Goal: Use online tool/utility: Utilize a website feature to perform a specific function

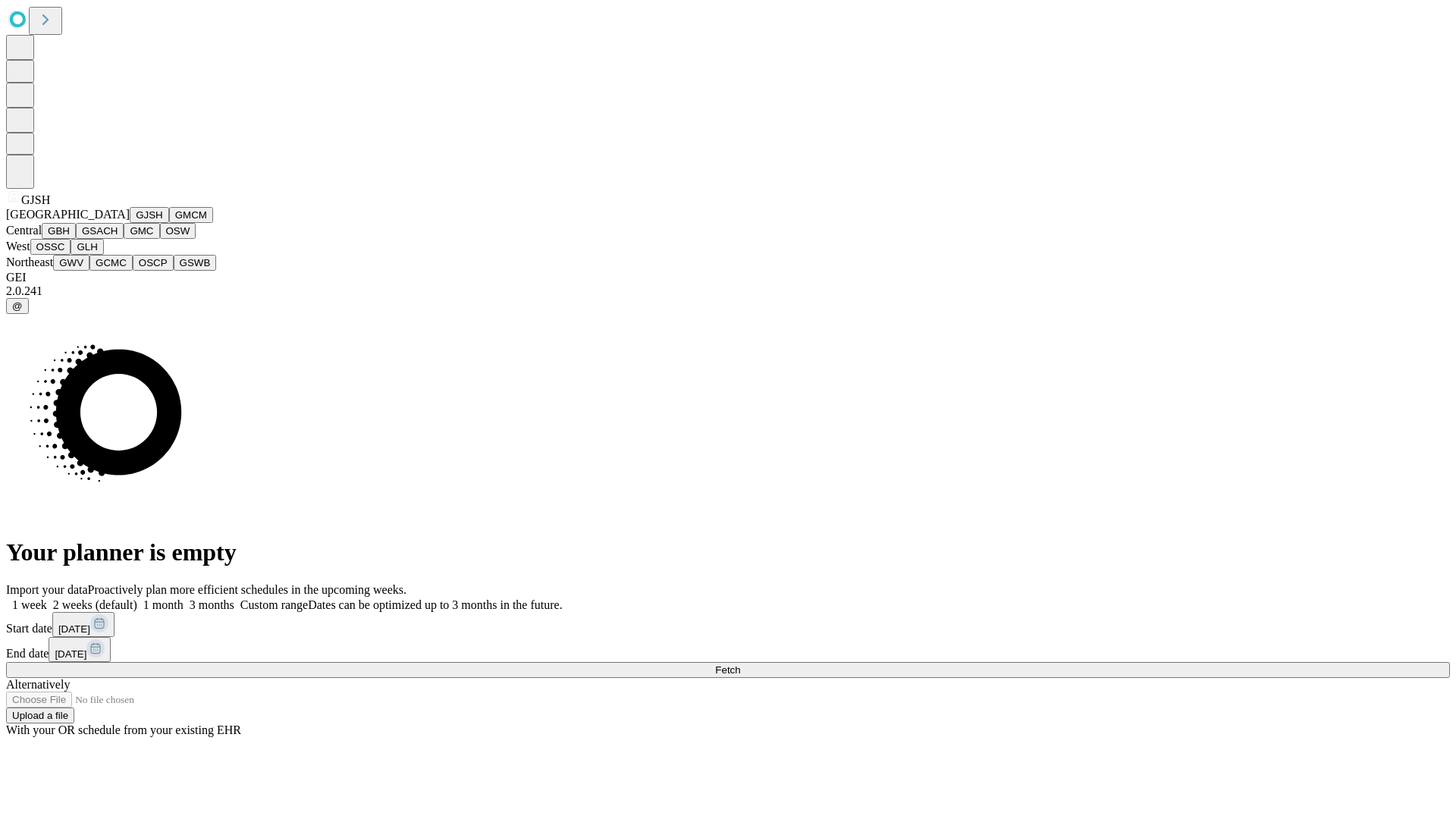
click at [130, 223] on button "GJSH" at bounding box center [150, 215] width 39 height 16
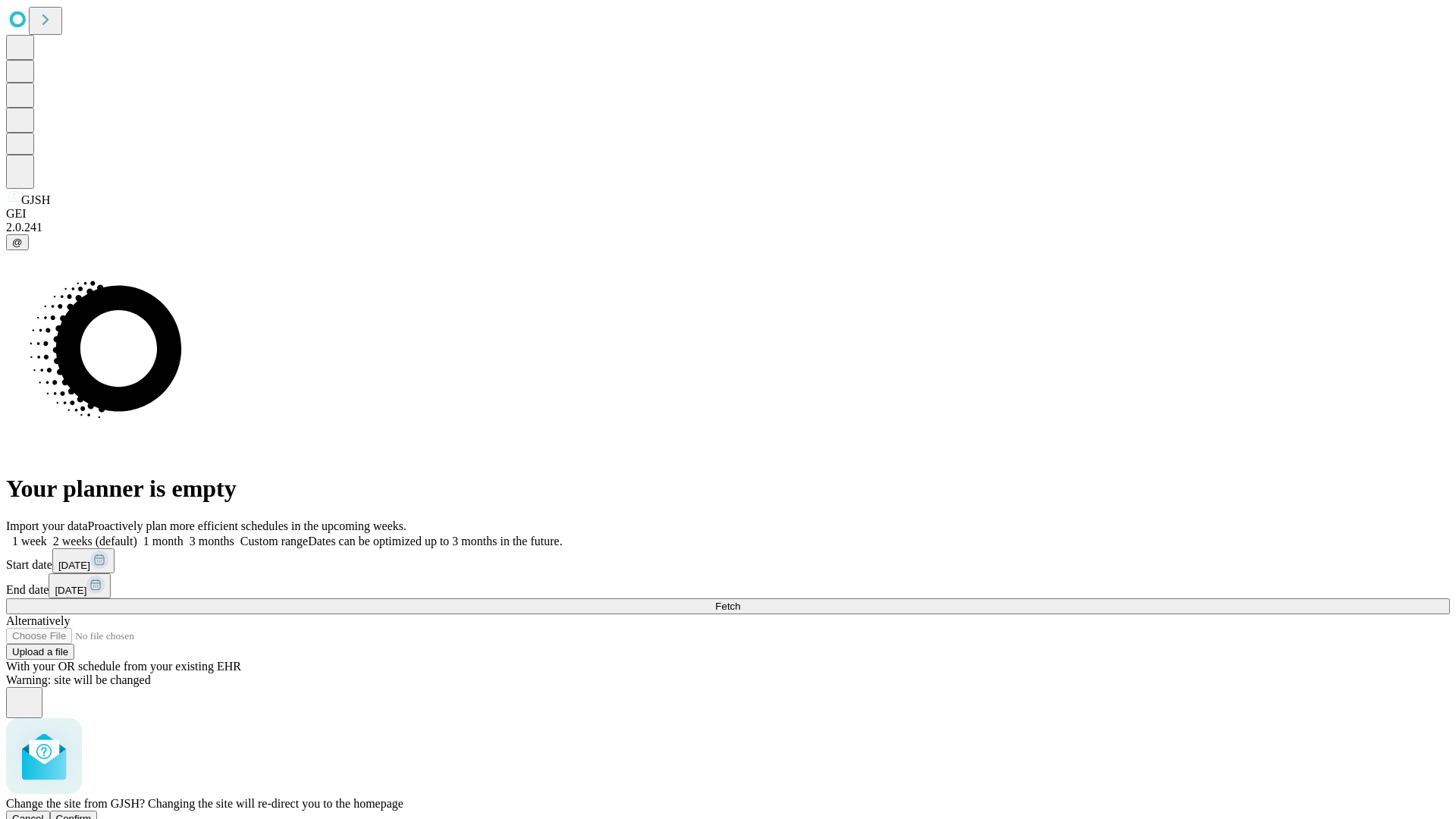
click at [91, 813] on span "Confirm" at bounding box center [73, 818] width 35 height 11
click at [137, 535] on label "2 weeks (default)" at bounding box center [92, 541] width 91 height 13
click at [741, 600] on span "Fetch" at bounding box center [728, 606] width 25 height 11
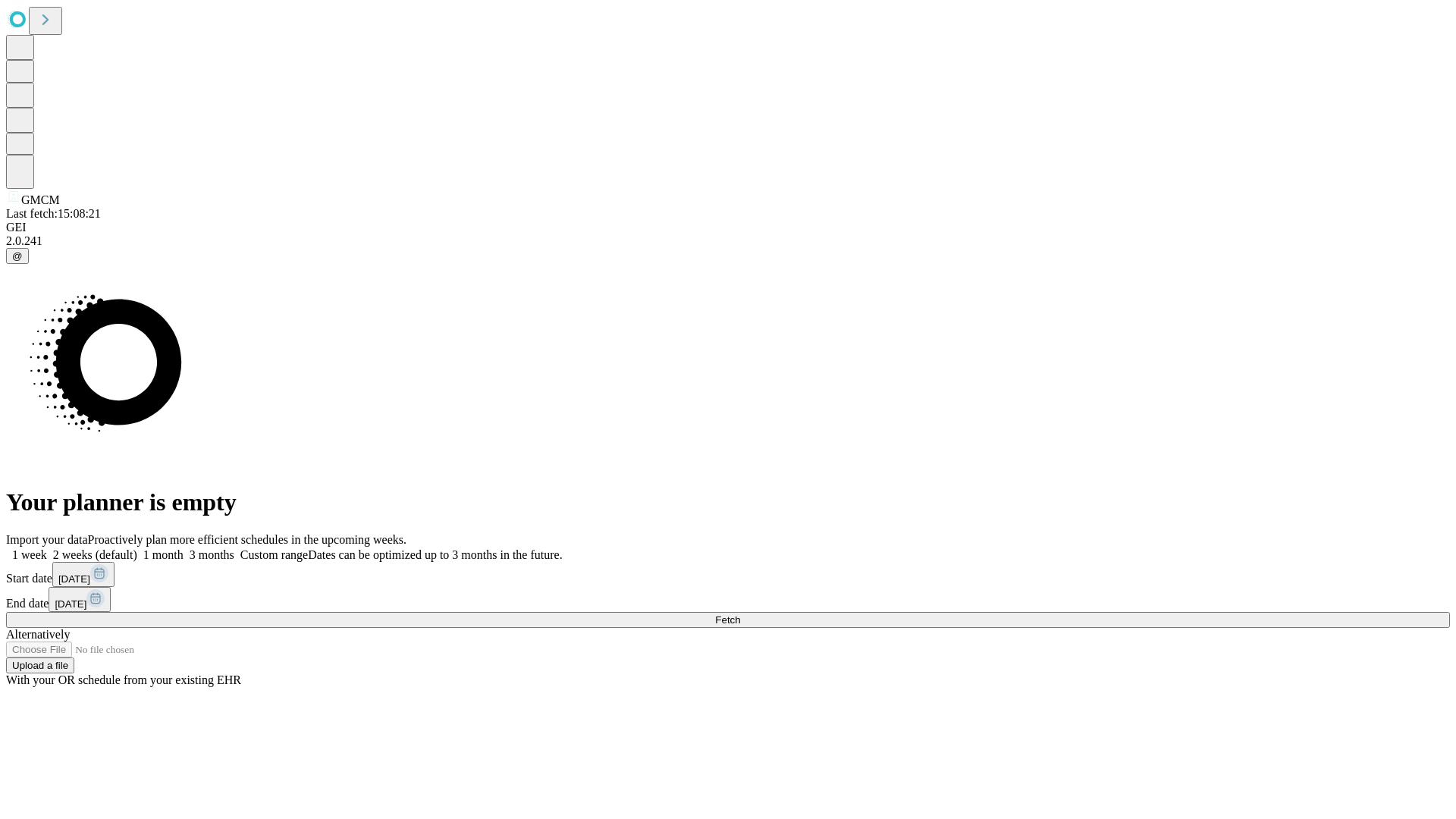
click at [137, 548] on label "2 weeks (default)" at bounding box center [92, 554] width 91 height 13
click at [741, 614] on span "Fetch" at bounding box center [728, 620] width 25 height 11
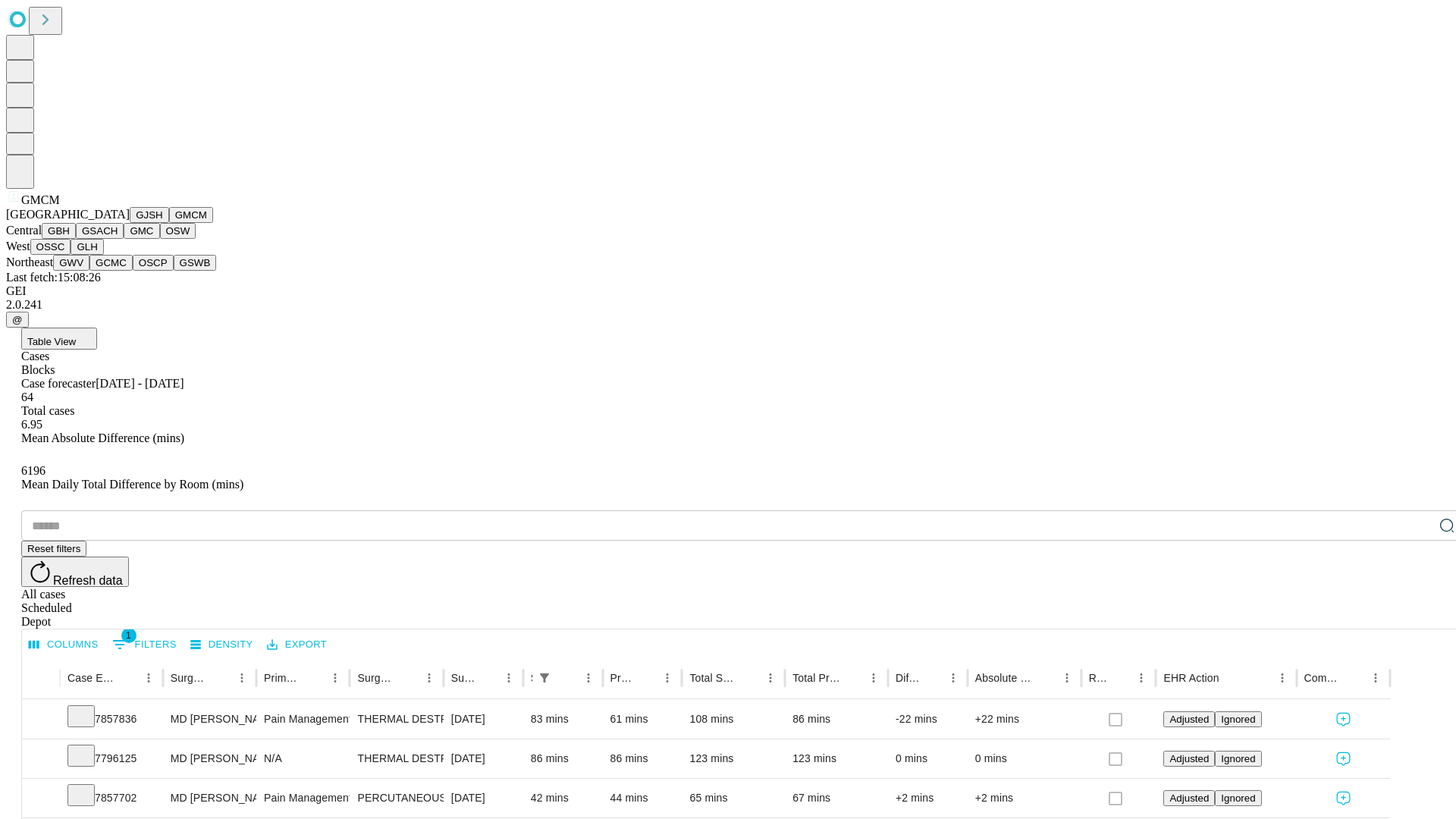
click at [76, 239] on button "GBH" at bounding box center [58, 231] width 34 height 16
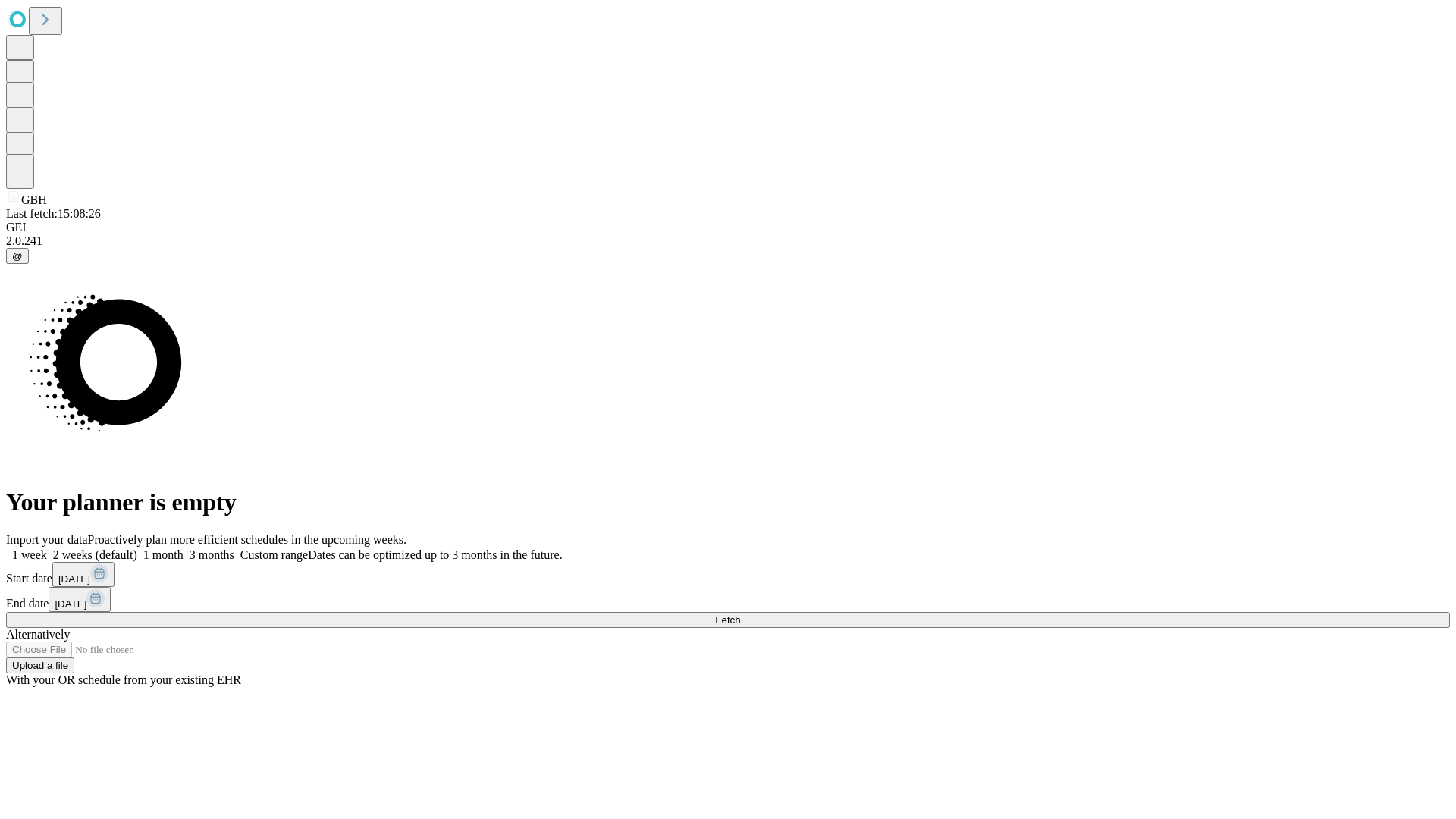
click at [137, 548] on label "2 weeks (default)" at bounding box center [92, 554] width 91 height 13
click at [741, 614] on span "Fetch" at bounding box center [728, 620] width 25 height 11
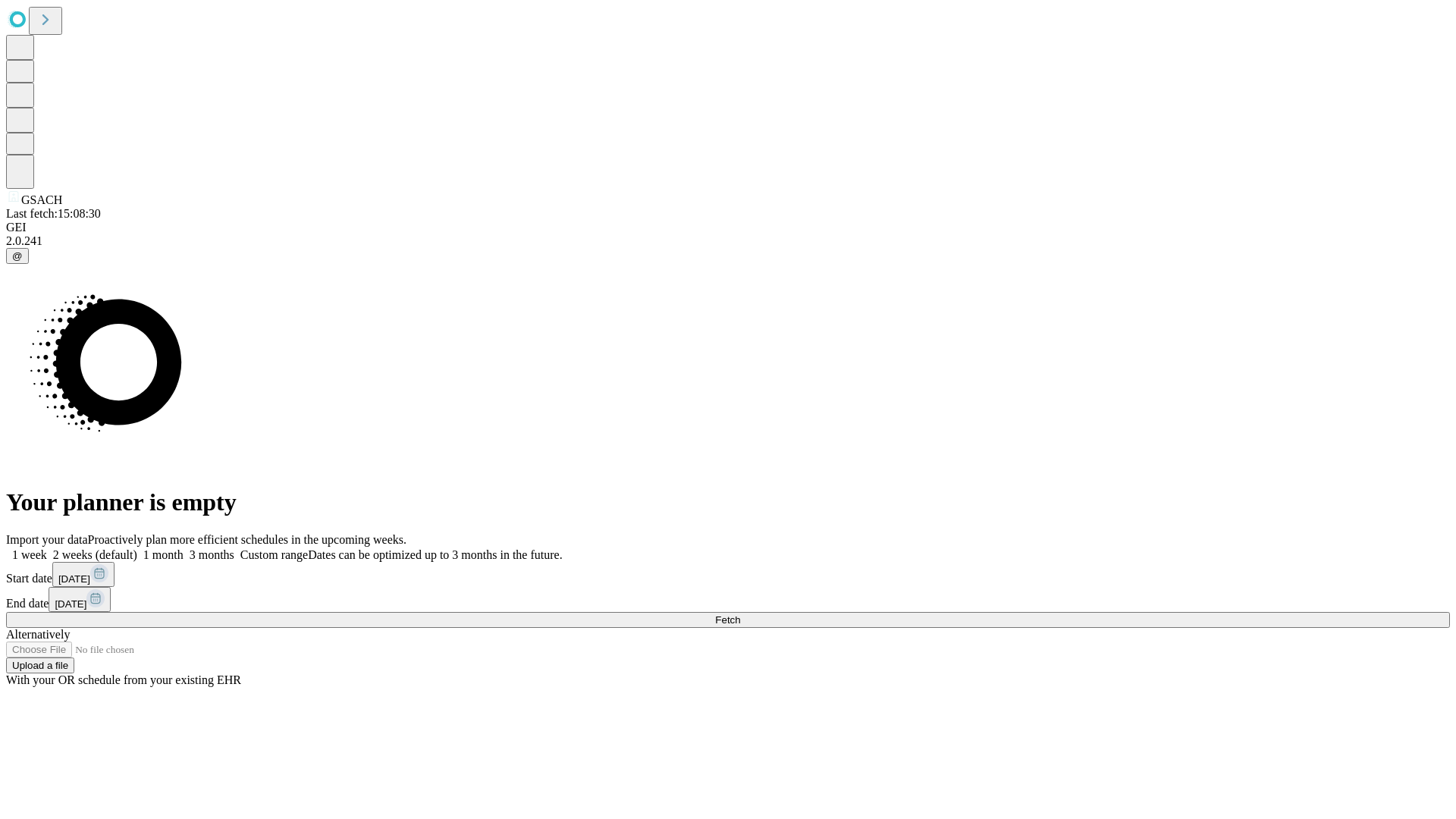
click at [137, 548] on label "2 weeks (default)" at bounding box center [92, 554] width 91 height 13
click at [741, 614] on span "Fetch" at bounding box center [728, 620] width 25 height 11
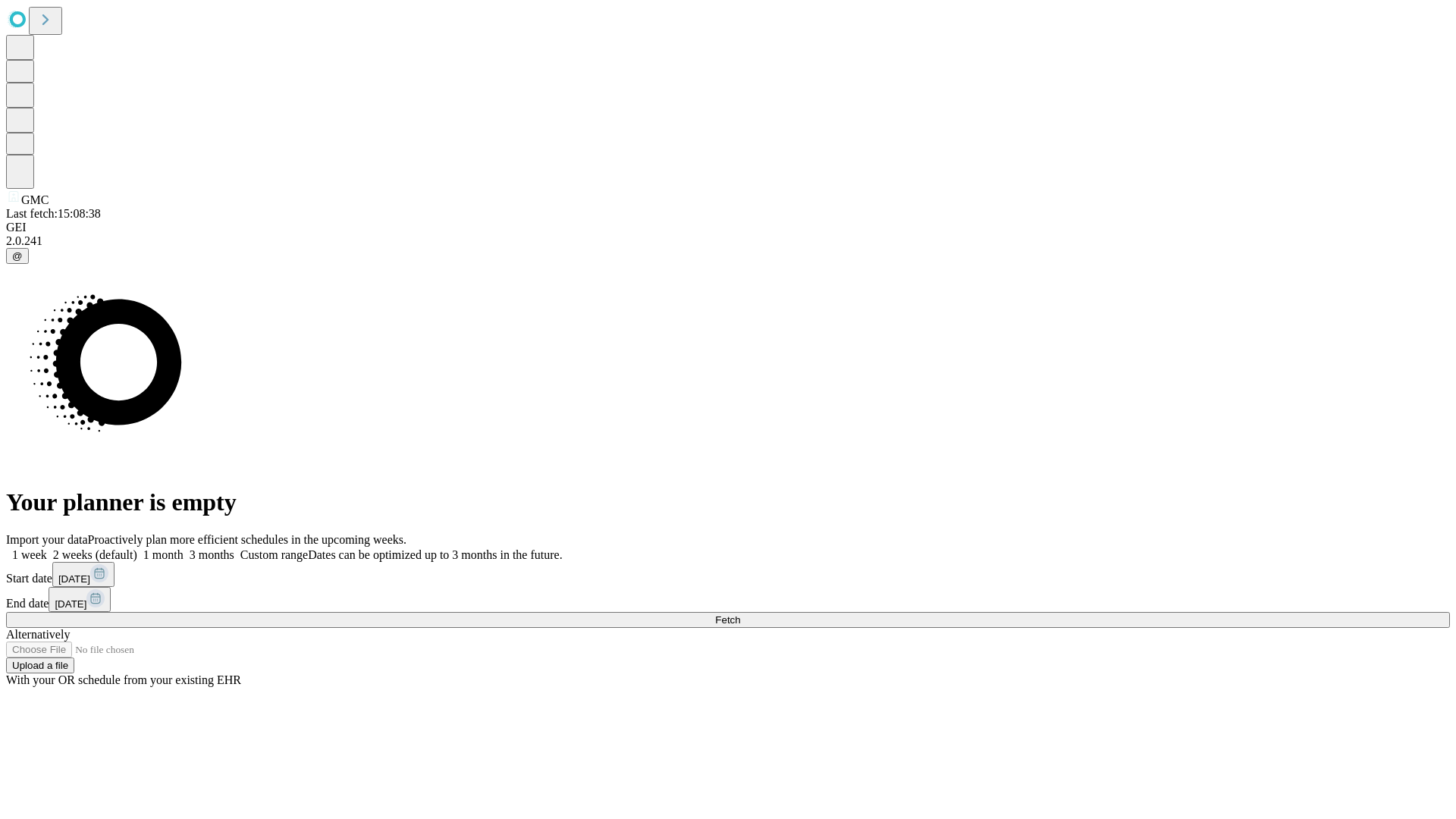
click at [137, 548] on label "2 weeks (default)" at bounding box center [92, 554] width 91 height 13
click at [741, 614] on span "Fetch" at bounding box center [728, 620] width 25 height 11
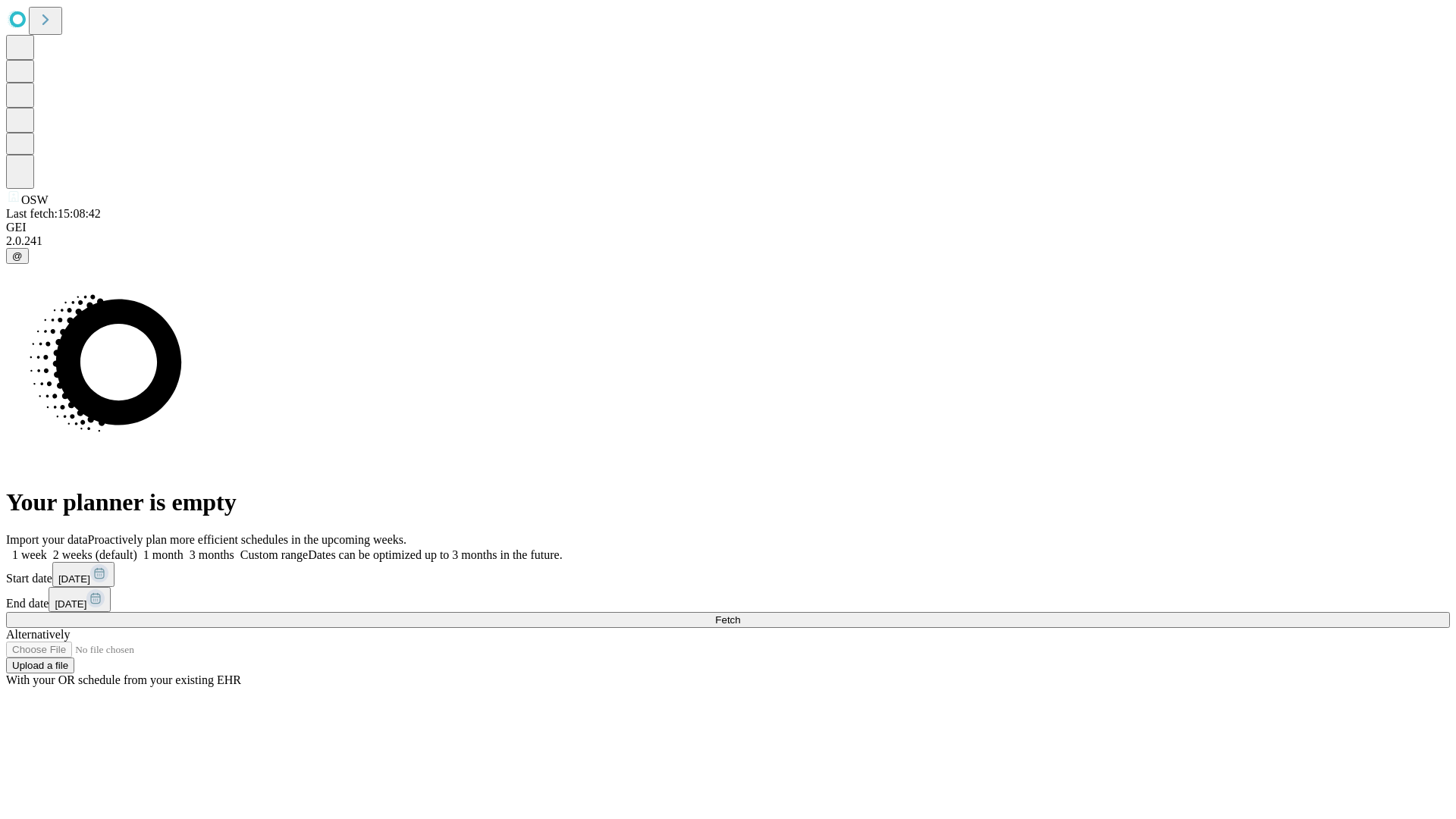
click at [137, 548] on label "2 weeks (default)" at bounding box center [92, 554] width 91 height 13
click at [741, 614] on span "Fetch" at bounding box center [728, 620] width 25 height 11
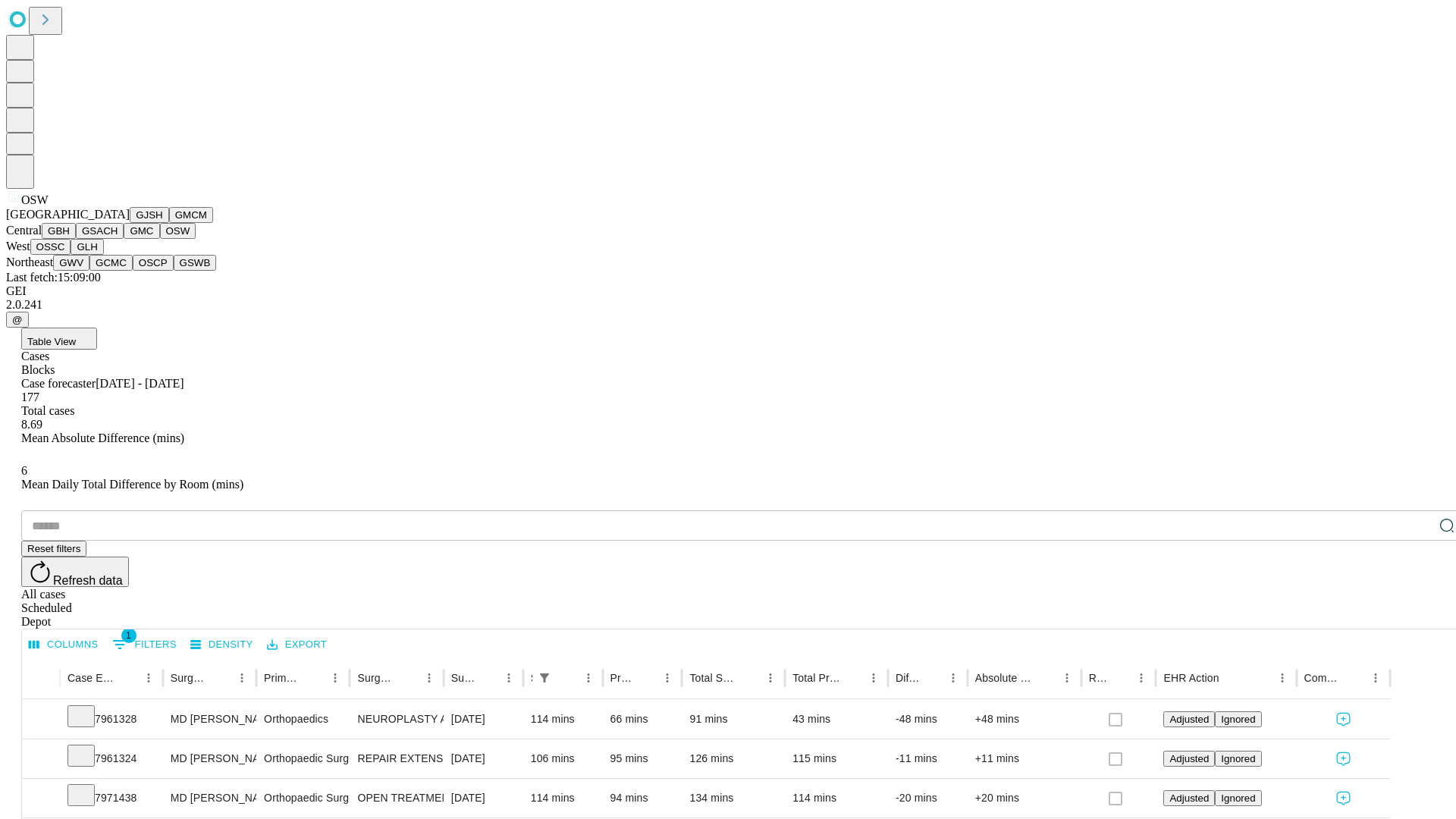
click at [71, 254] on button "OSSC" at bounding box center [51, 246] width 41 height 16
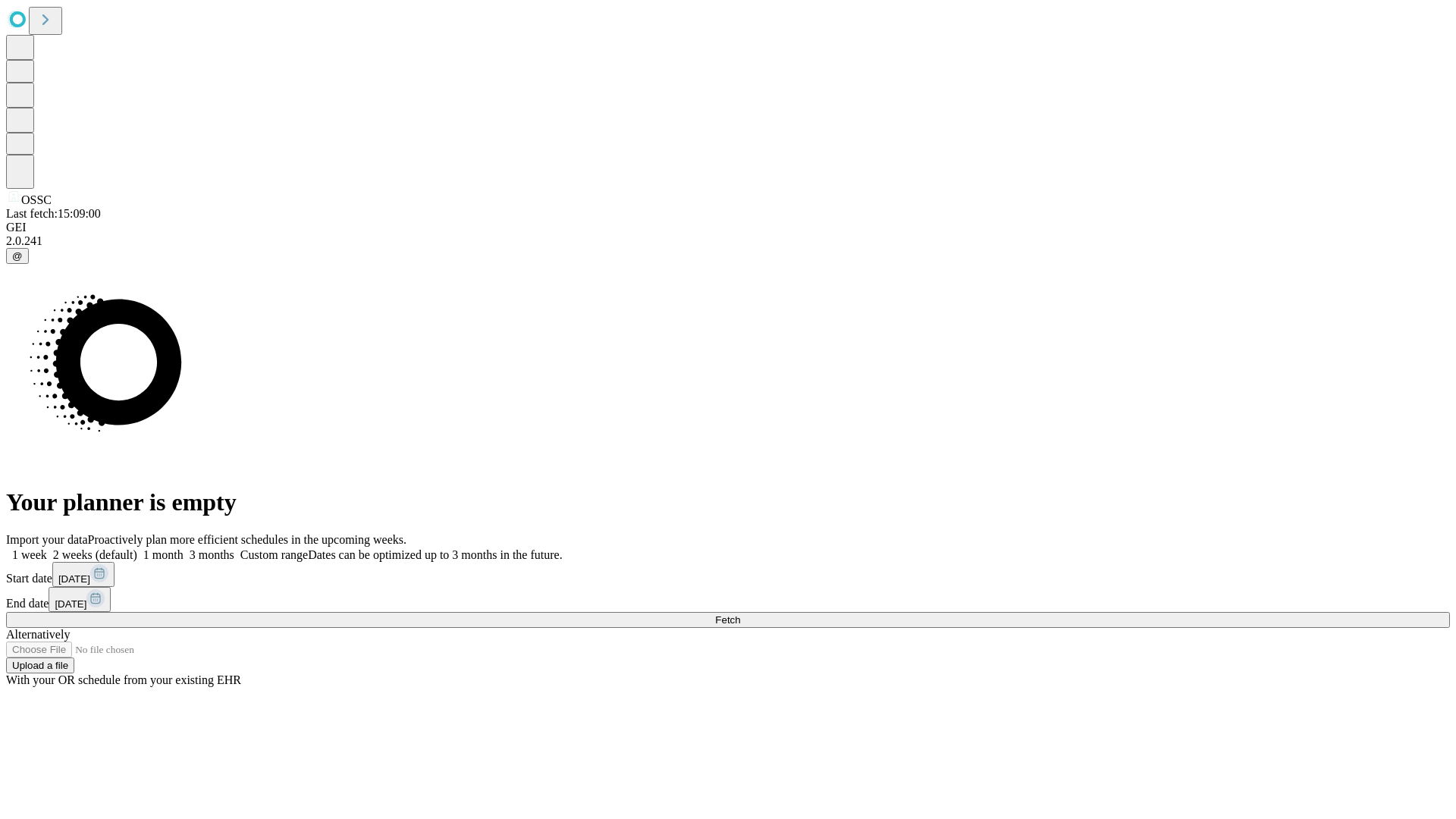
click at [137, 548] on label "2 weeks (default)" at bounding box center [92, 554] width 91 height 13
click at [741, 614] on span "Fetch" at bounding box center [728, 620] width 25 height 11
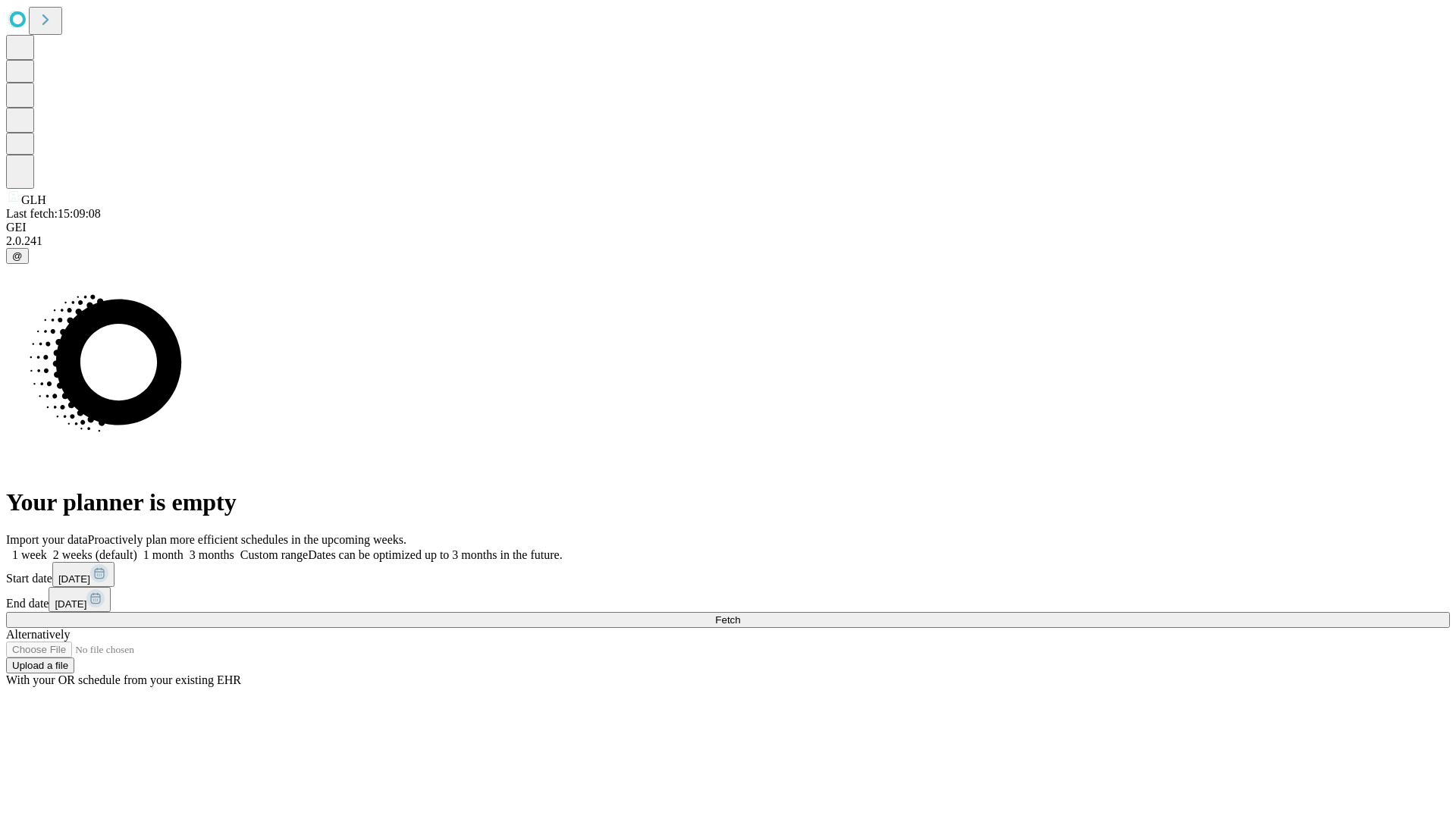
click at [137, 548] on label "2 weeks (default)" at bounding box center [92, 554] width 91 height 13
click at [741, 614] on span "Fetch" at bounding box center [728, 620] width 25 height 11
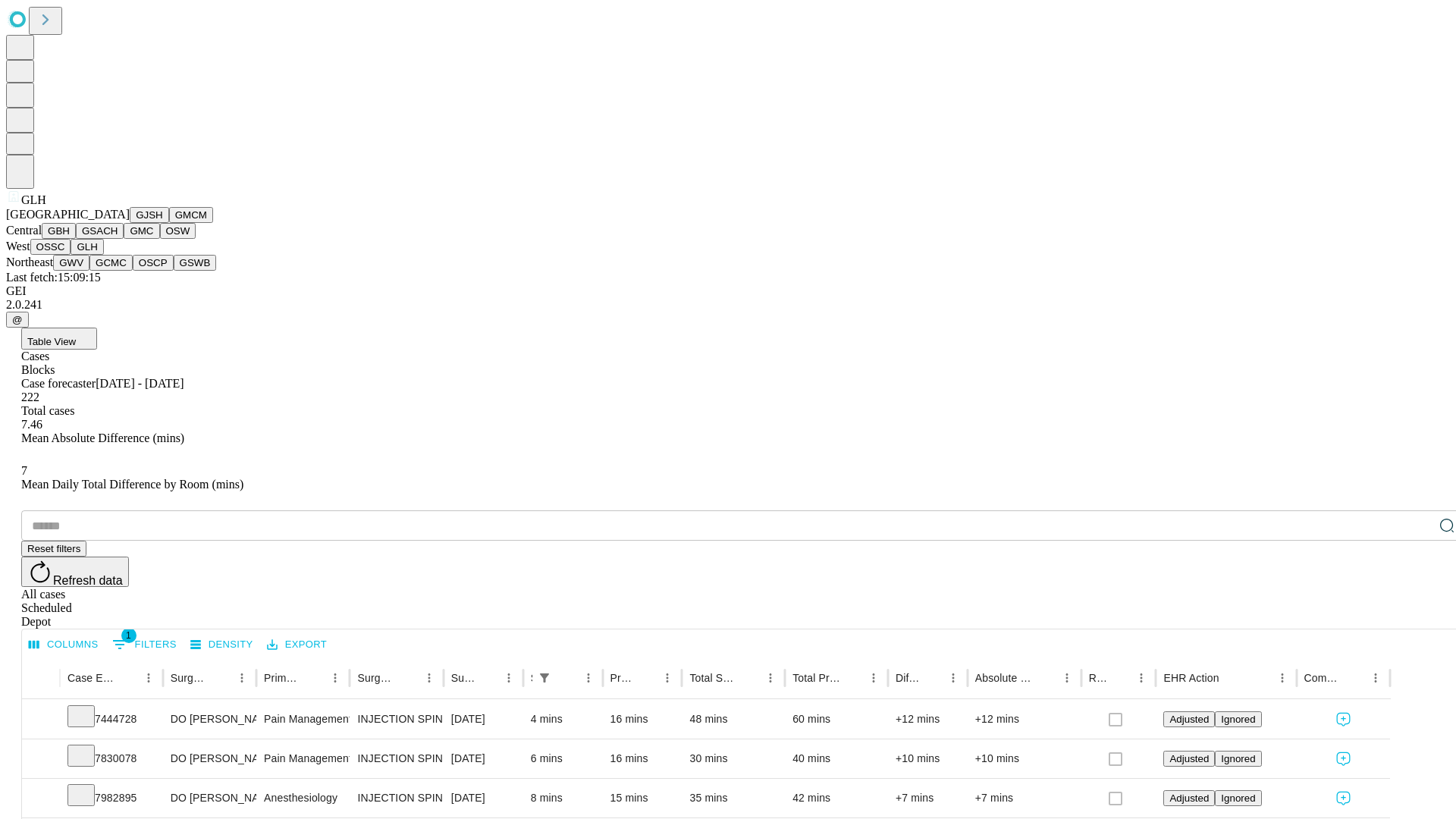
click at [90, 271] on button "GWV" at bounding box center [71, 262] width 36 height 16
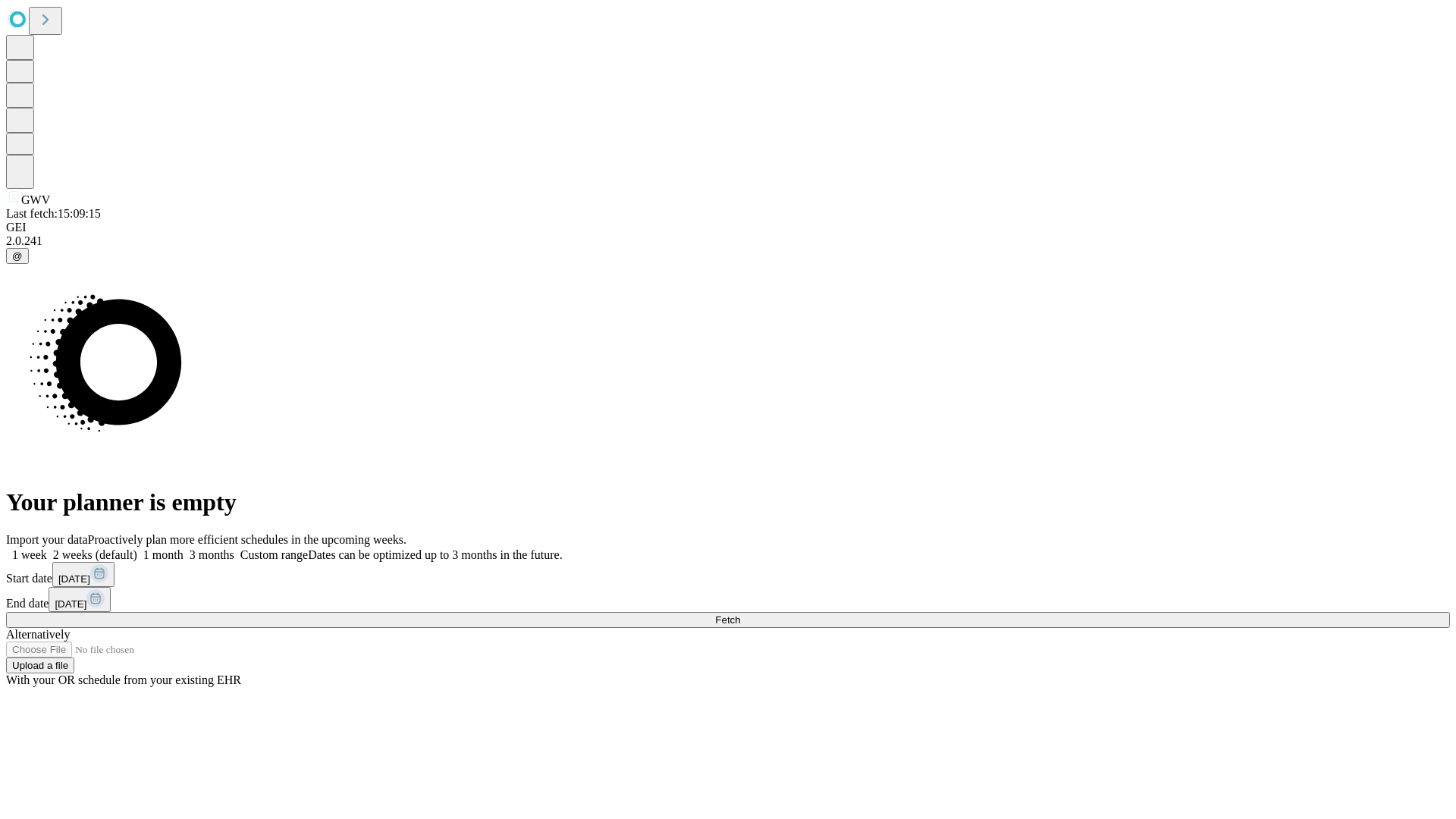
click at [741, 614] on span "Fetch" at bounding box center [728, 620] width 25 height 11
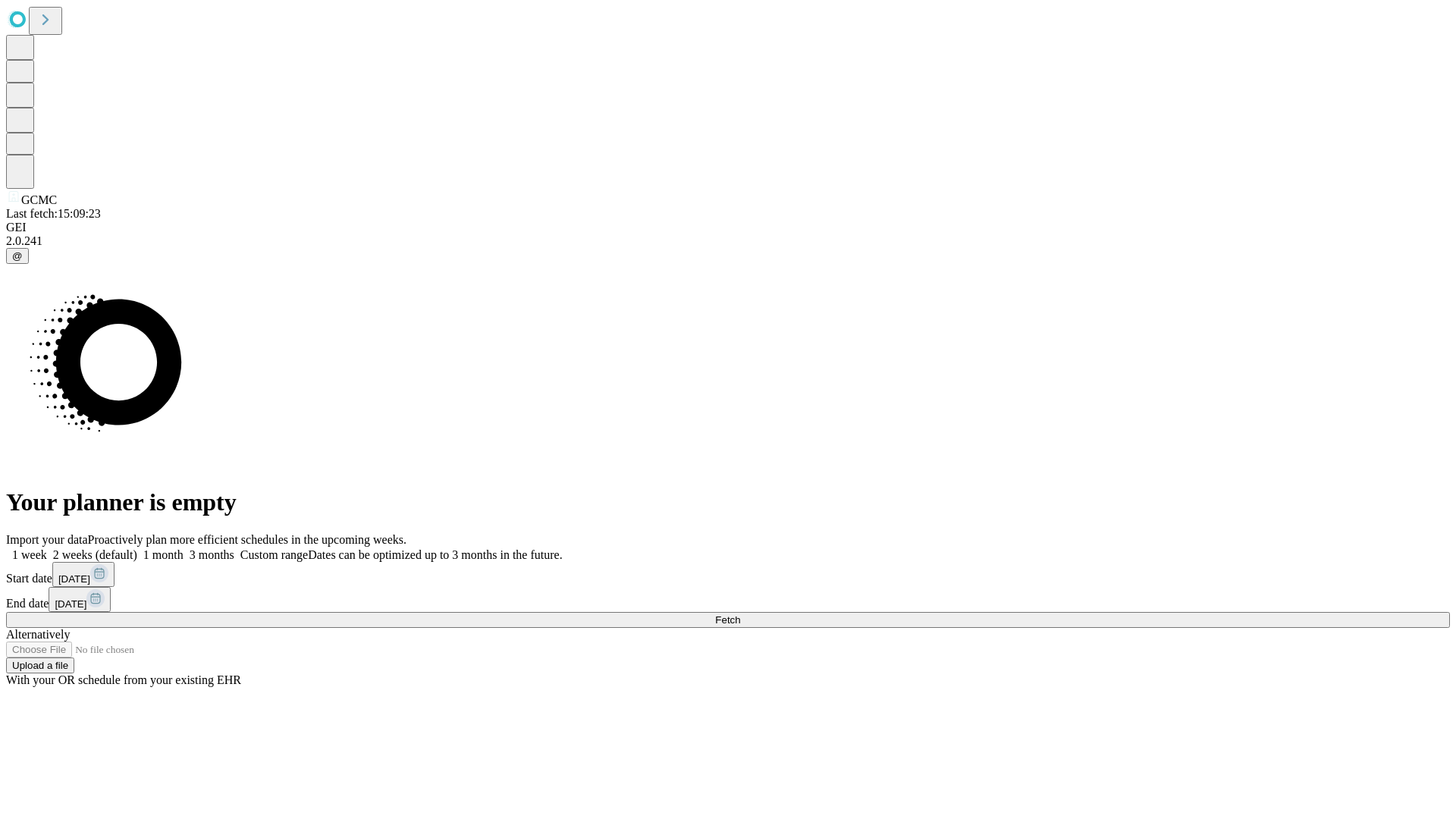
click at [741, 614] on span "Fetch" at bounding box center [728, 620] width 25 height 11
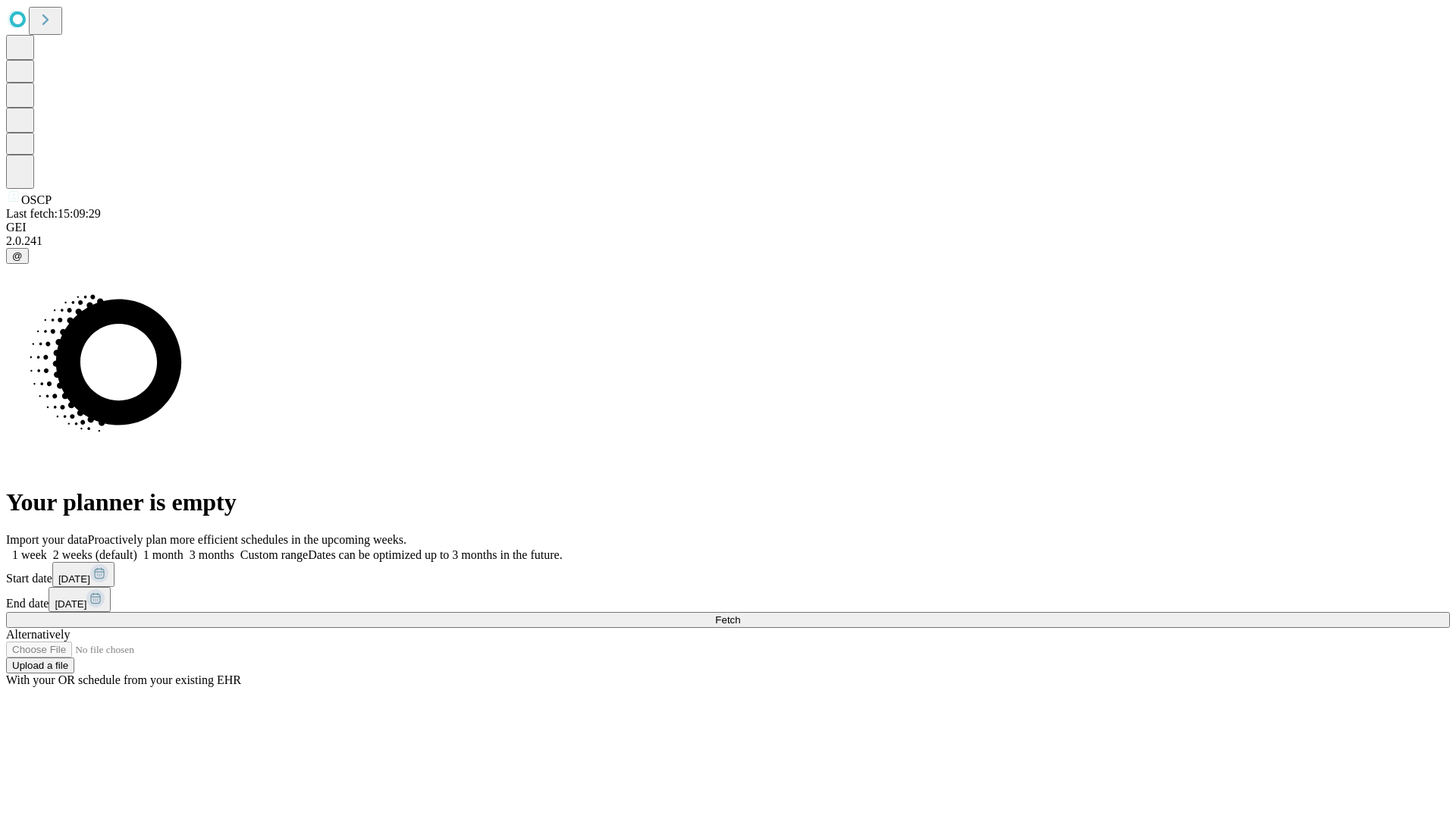
click at [137, 548] on label "2 weeks (default)" at bounding box center [92, 554] width 91 height 13
click at [741, 614] on span "Fetch" at bounding box center [728, 620] width 25 height 11
